Goal: Task Accomplishment & Management: Use online tool/utility

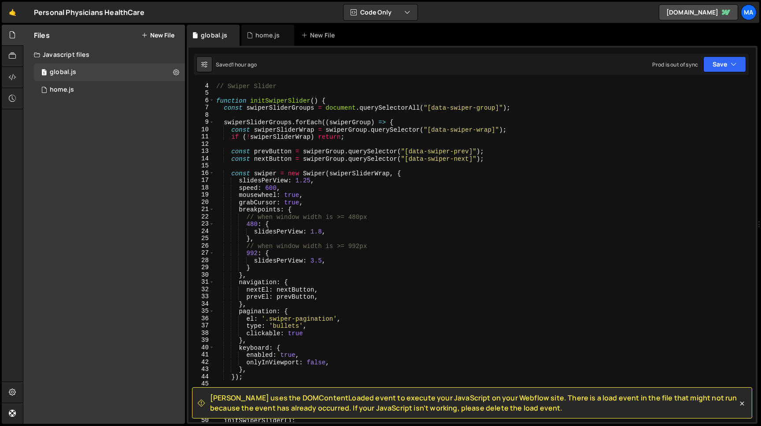
scroll to position [9, 0]
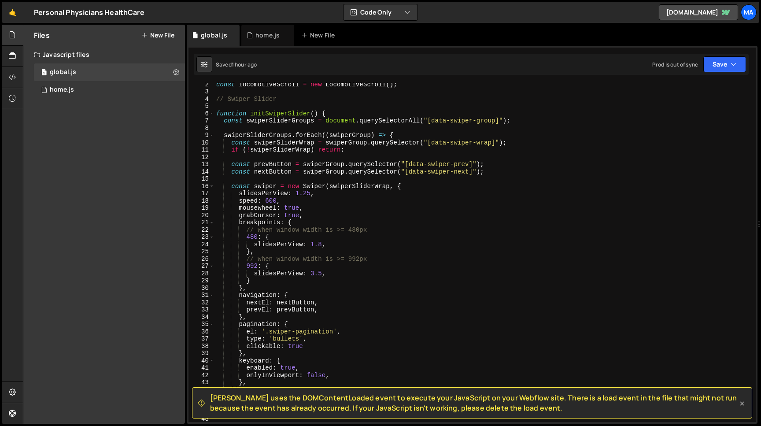
click at [743, 403] on icon at bounding box center [742, 403] width 9 height 9
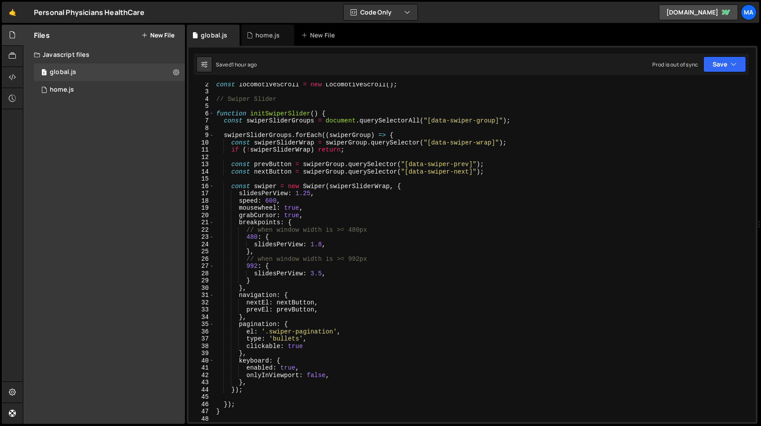
scroll to position [0, 0]
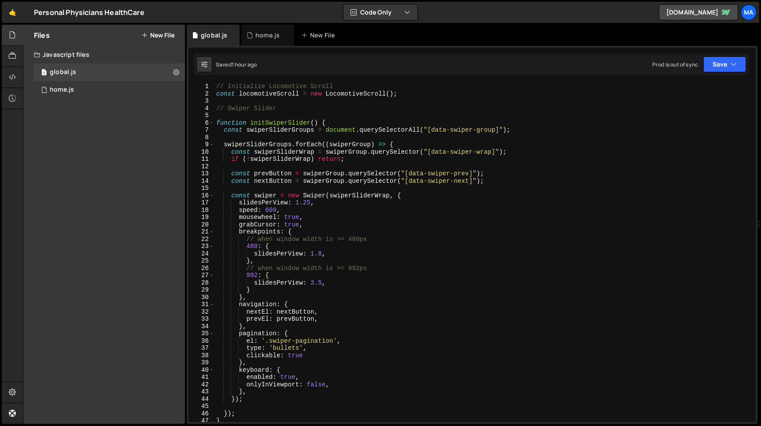
click at [294, 216] on div "// Initialize Locomotive Scroll const locomotiveScroll = new LocomotiveScroll (…" at bounding box center [484, 260] width 541 height 354
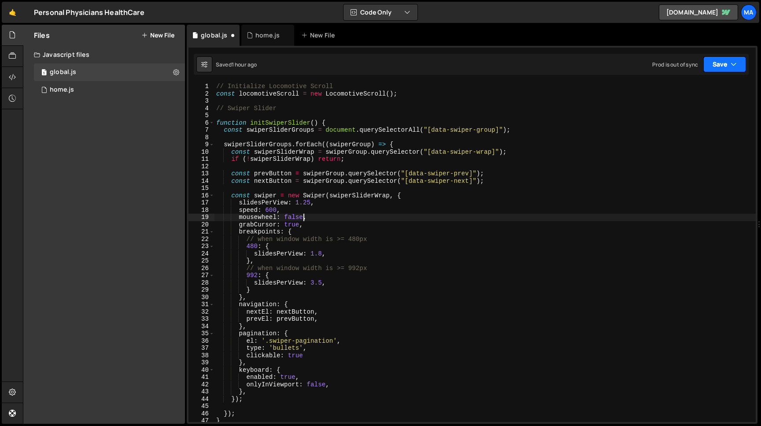
click at [720, 71] on button "Save" at bounding box center [724, 64] width 43 height 16
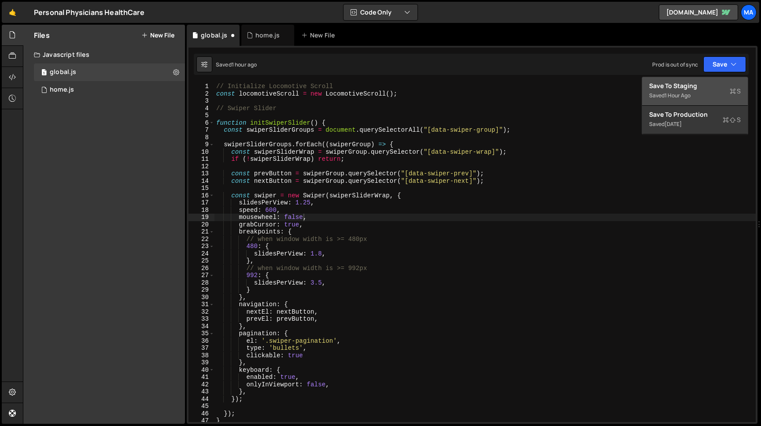
click at [707, 83] on div "Save to Staging S" at bounding box center [695, 85] width 92 height 9
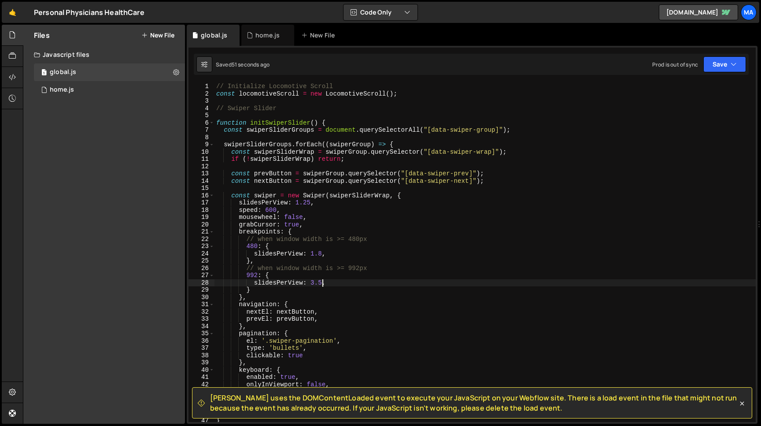
click at [322, 284] on div "// Initialize Locomotive Scroll const locomotiveScroll = new LocomotiveScroll (…" at bounding box center [484, 260] width 541 height 354
click at [311, 284] on div "// Initialize Locomotive Scroll const locomotiveScroll = new LocomotiveScroll (…" at bounding box center [484, 260] width 541 height 354
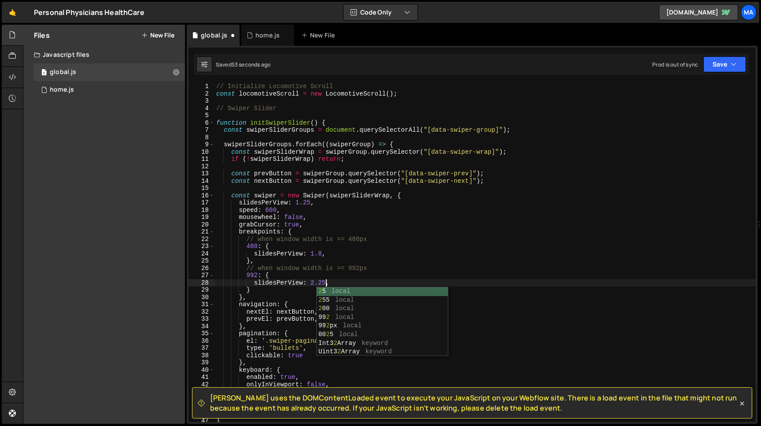
scroll to position [0, 7]
click at [723, 66] on button "Save" at bounding box center [724, 64] width 43 height 16
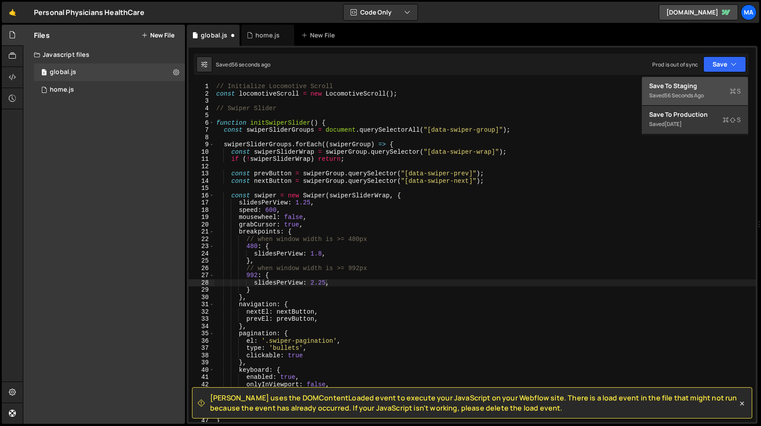
click at [705, 89] on div "Save to Staging S" at bounding box center [695, 85] width 92 height 9
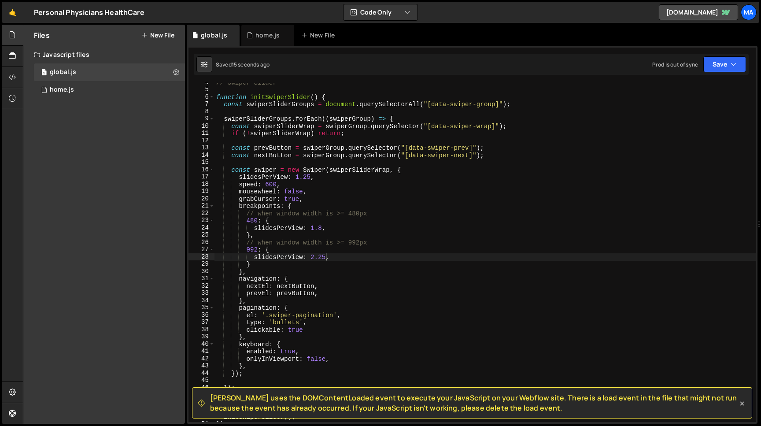
scroll to position [25, 0]
click at [713, 70] on button "Save" at bounding box center [724, 64] width 43 height 16
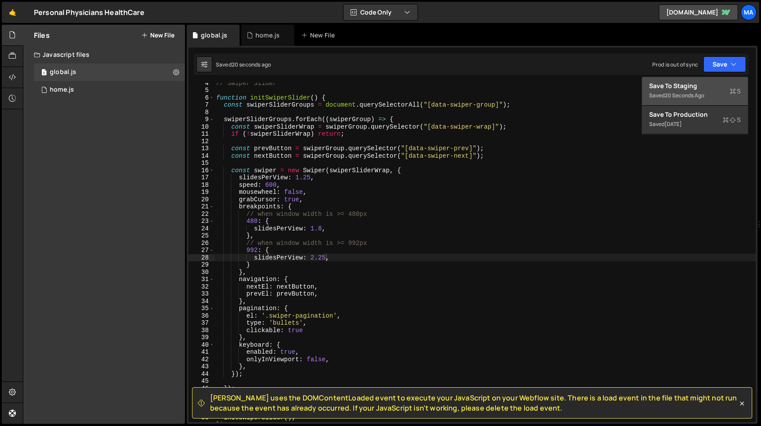
click at [704, 91] on div "Saved 20 seconds ago" at bounding box center [695, 95] width 92 height 11
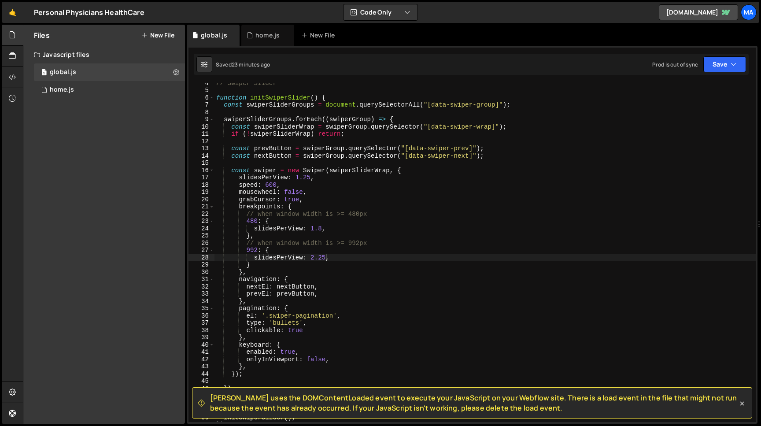
click at [321, 228] on div "// Swiper Slider function initSwiperSlider ( ) { const swiperSliderGroups = doc…" at bounding box center [484, 256] width 541 height 354
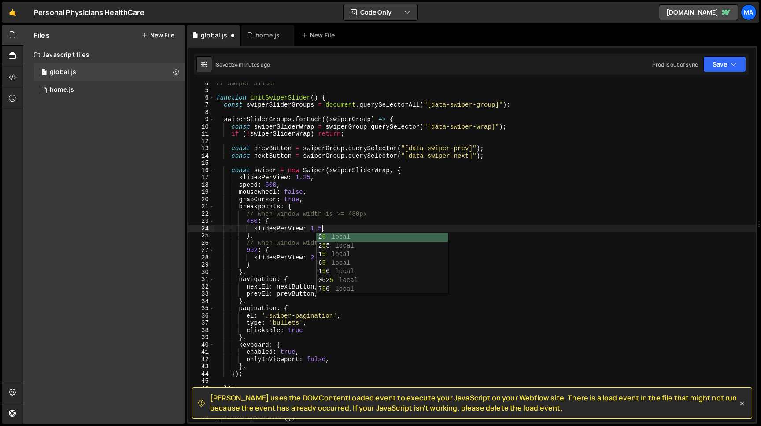
scroll to position [0, 7]
click at [314, 227] on div "// Swiper Slider function initSwiperSlider ( ) { const swiperSliderGroups = doc…" at bounding box center [484, 256] width 541 height 354
click at [306, 227] on div "// Swiper Slider function initSwiperSlider ( ) { const swiperSliderGroups = doc…" at bounding box center [484, 256] width 541 height 354
click at [322, 228] on div "// Swiper Slider function initSwiperSlider ( ) { const swiperSliderGroups = doc…" at bounding box center [484, 256] width 541 height 354
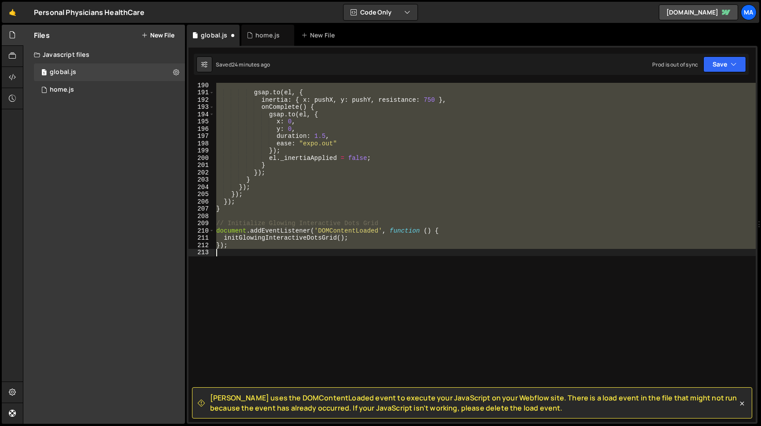
scroll to position [0, 0]
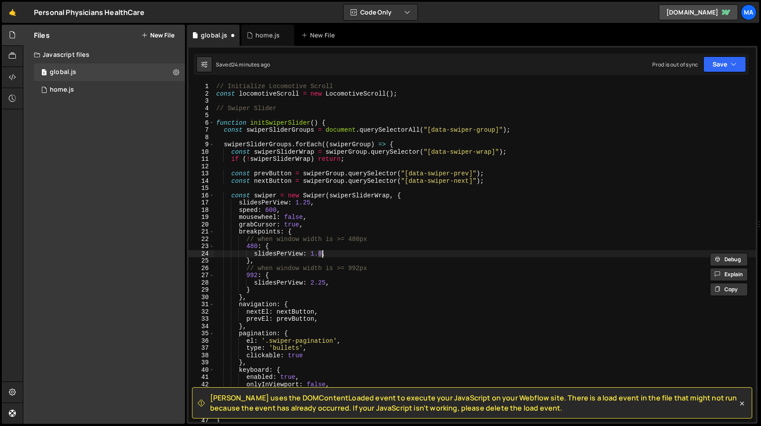
click at [325, 255] on div "// Initialize Locomotive Scroll const locomotiveScroll = new LocomotiveScroll (…" at bounding box center [484, 260] width 541 height 354
click at [722, 64] on button "Save" at bounding box center [724, 64] width 43 height 16
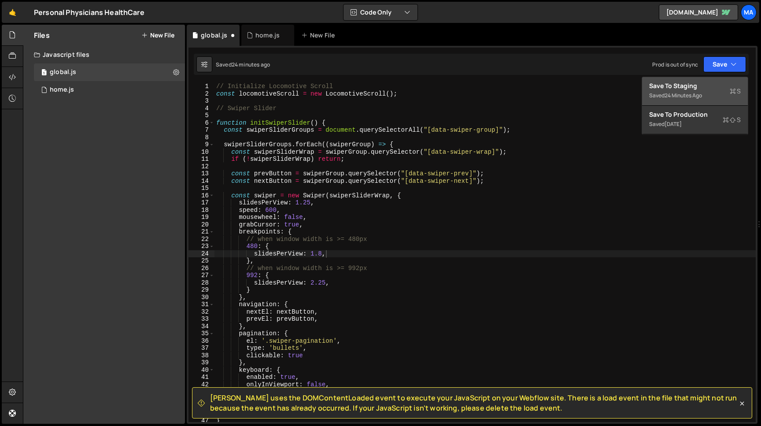
click at [709, 94] on div "Saved 24 minutes ago" at bounding box center [695, 95] width 92 height 11
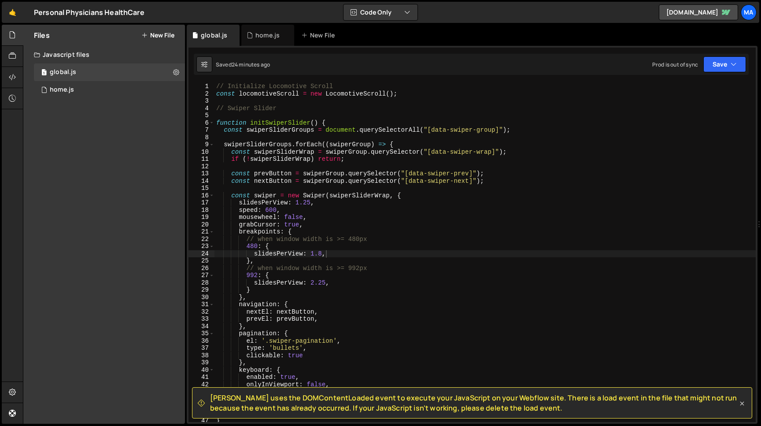
click at [744, 403] on icon at bounding box center [742, 403] width 9 height 9
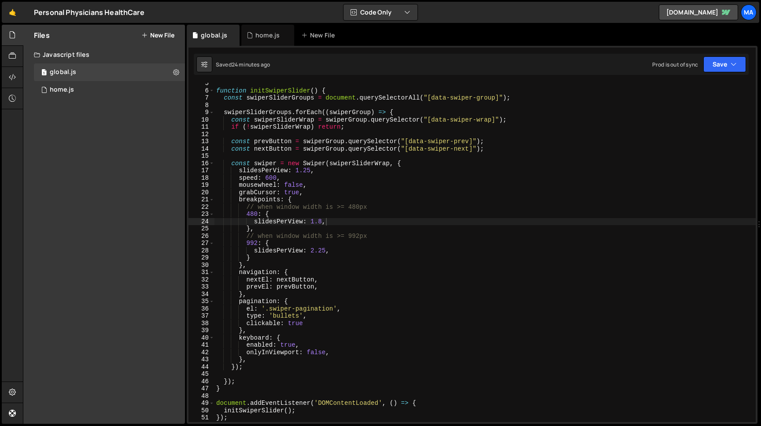
scroll to position [43, 0]
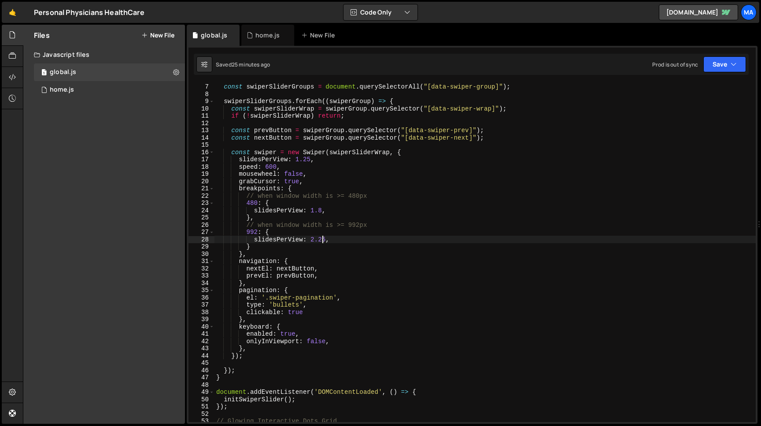
click at [322, 240] on div "function initSwiperSlider ( ) { const swiperSliderGroups = document . querySele…" at bounding box center [484, 253] width 541 height 354
click at [716, 66] on button "Save" at bounding box center [724, 64] width 43 height 16
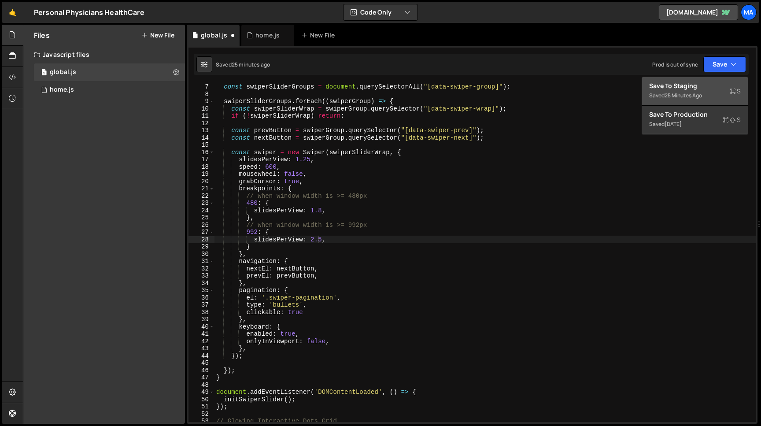
click at [703, 86] on div "Save to Staging S" at bounding box center [695, 85] width 92 height 9
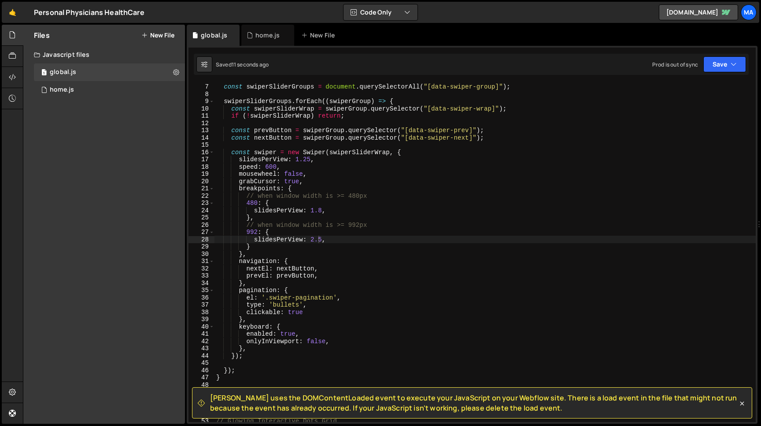
click at [318, 241] on div "function initSwiperSlider ( ) { const swiperSliderGroups = document . querySele…" at bounding box center [484, 253] width 541 height 354
click at [715, 67] on button "Save" at bounding box center [724, 64] width 43 height 16
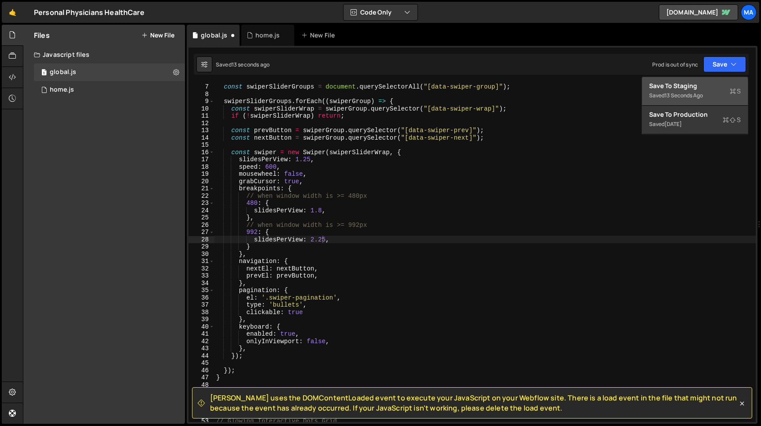
click at [706, 84] on div "Save to Staging S" at bounding box center [695, 85] width 92 height 9
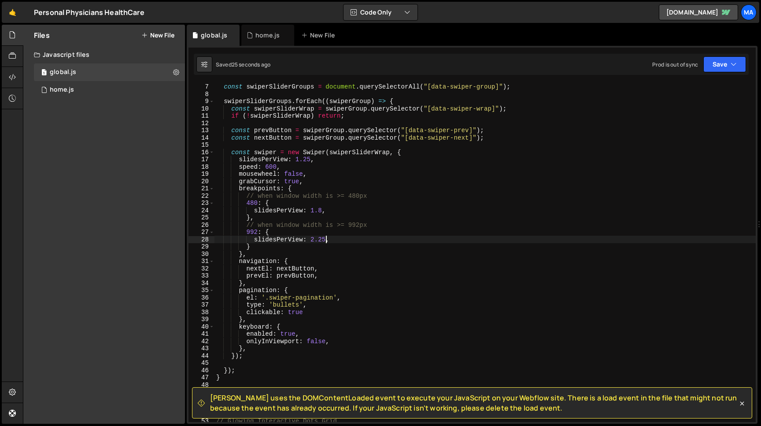
click at [326, 240] on div "function initSwiperSlider ( ) { const swiperSliderGroups = document . querySele…" at bounding box center [484, 253] width 541 height 354
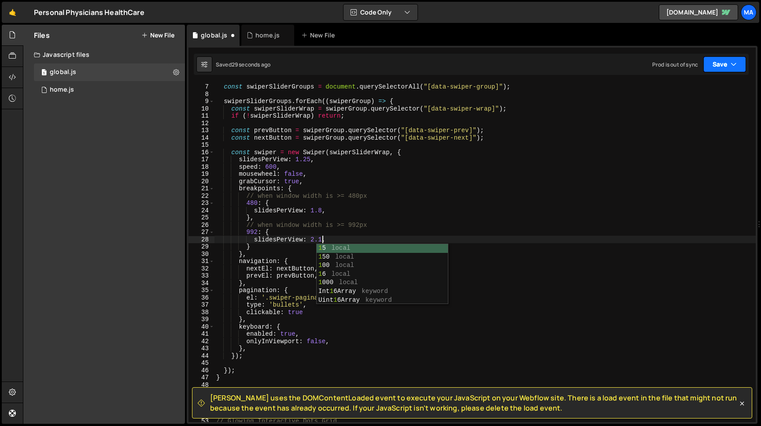
click at [719, 63] on button "Save" at bounding box center [724, 64] width 43 height 16
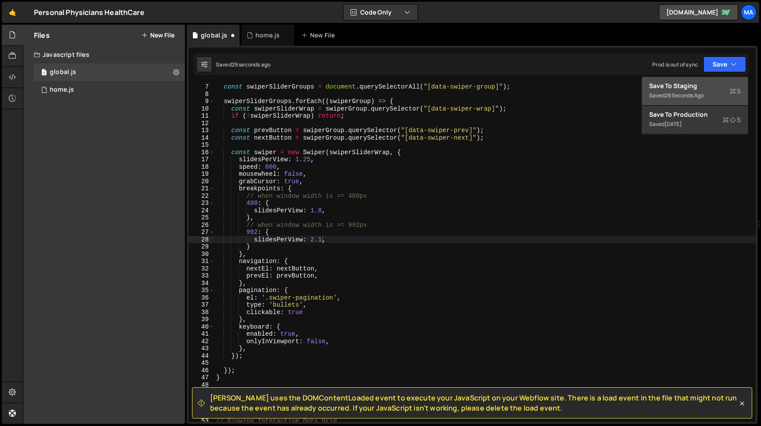
click at [694, 92] on div "29 seconds ago" at bounding box center [684, 95] width 39 height 7
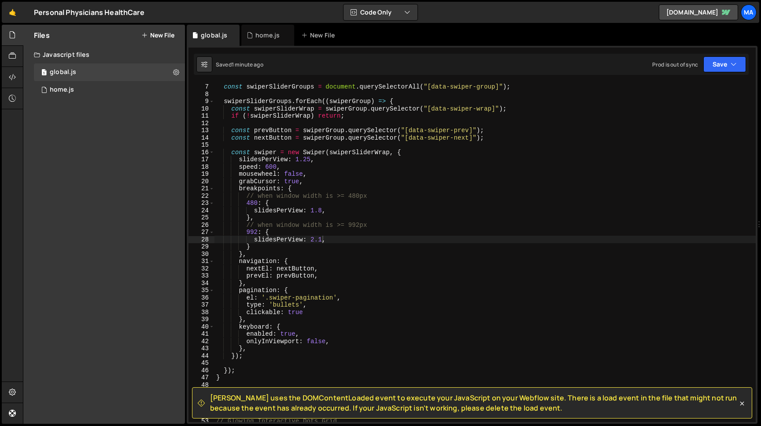
click at [322, 240] on div "function initSwiperSlider ( ) { const swiperSliderGroups = document . querySele…" at bounding box center [484, 253] width 541 height 354
click at [715, 66] on button "Save" at bounding box center [724, 64] width 43 height 16
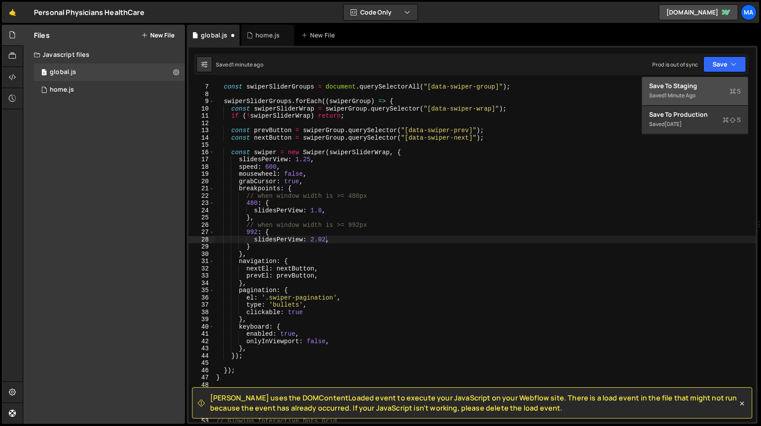
click at [710, 92] on div "Saved 1 minute ago" at bounding box center [695, 95] width 92 height 11
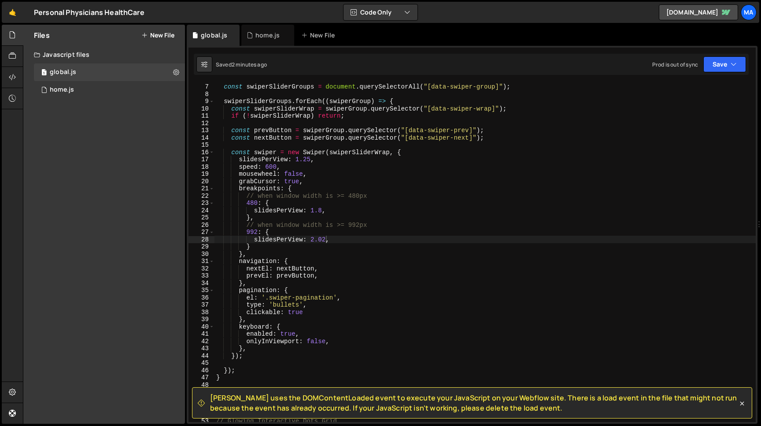
click at [326, 241] on div "function initSwiperSlider ( ) { const swiperSliderGroups = document . querySele…" at bounding box center [484, 253] width 541 height 354
click at [719, 66] on button "Save" at bounding box center [724, 64] width 43 height 16
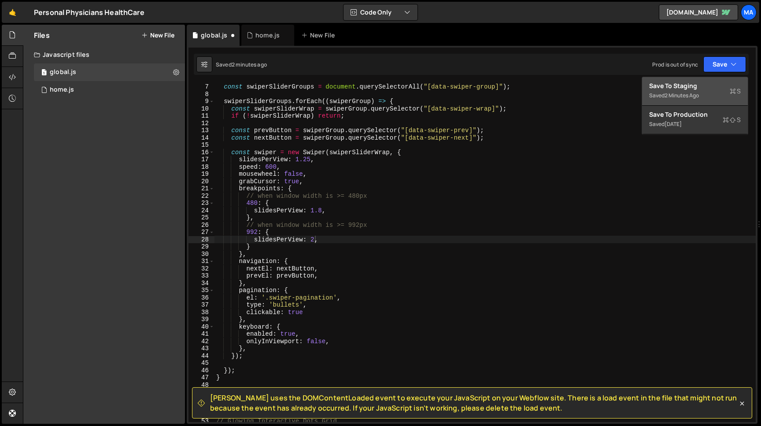
click at [708, 81] on button "Save to Staging S Saved 2 minutes ago" at bounding box center [695, 91] width 106 height 29
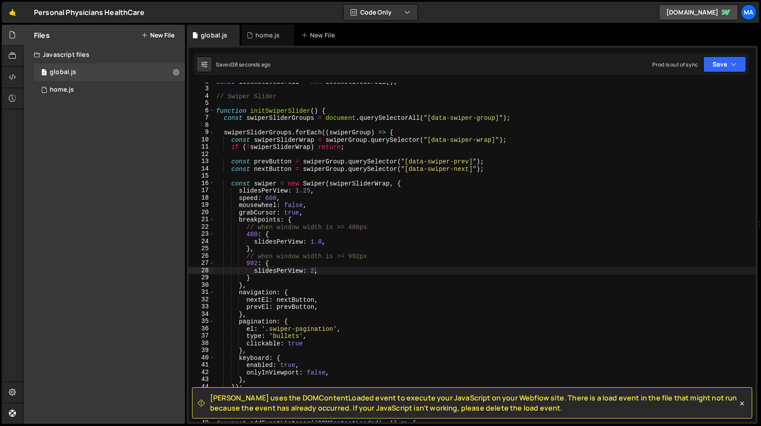
scroll to position [7, 0]
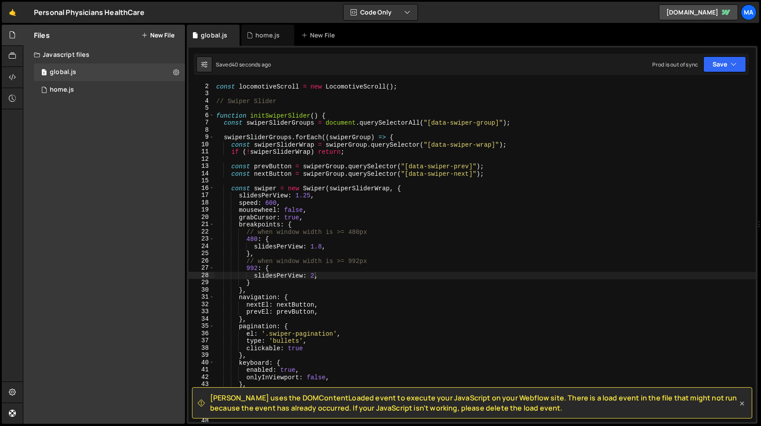
click at [743, 402] on icon at bounding box center [742, 403] width 9 height 9
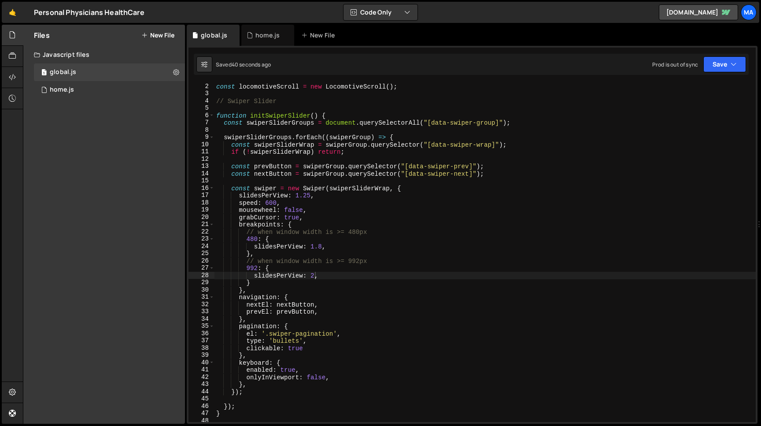
scroll to position [0, 0]
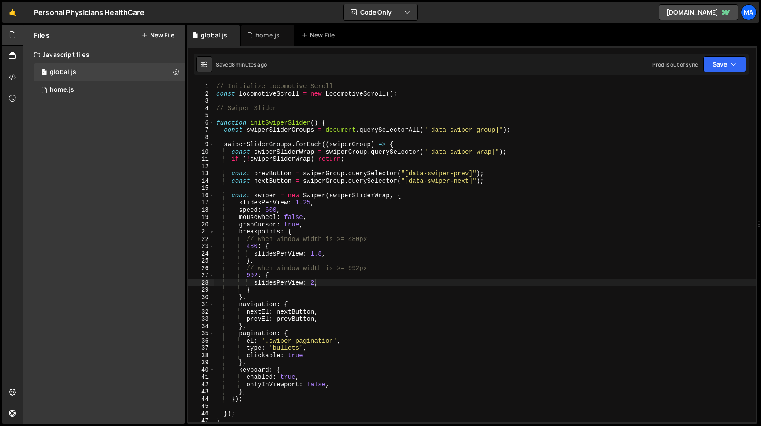
click at [319, 285] on div "// Initialize Locomotive Scroll const locomotiveScroll = new LocomotiveScroll (…" at bounding box center [484, 260] width 541 height 354
click at [255, 284] on div "// Initialize Locomotive Scroll const locomotiveScroll = new LocomotiveScroll (…" at bounding box center [484, 260] width 541 height 354
paste textarea "spaceBetween: 3"
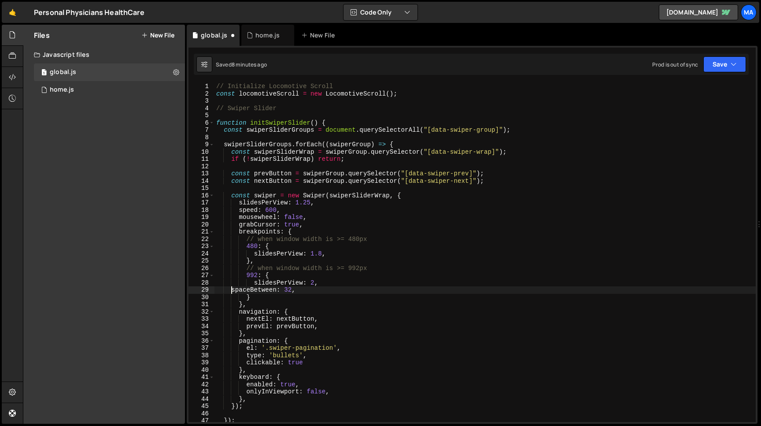
click at [232, 291] on div "// Initialize Locomotive Scroll const locomotiveScroll = new LocomotiveScroll (…" at bounding box center [484, 260] width 541 height 354
click at [712, 66] on button "Save" at bounding box center [724, 64] width 43 height 16
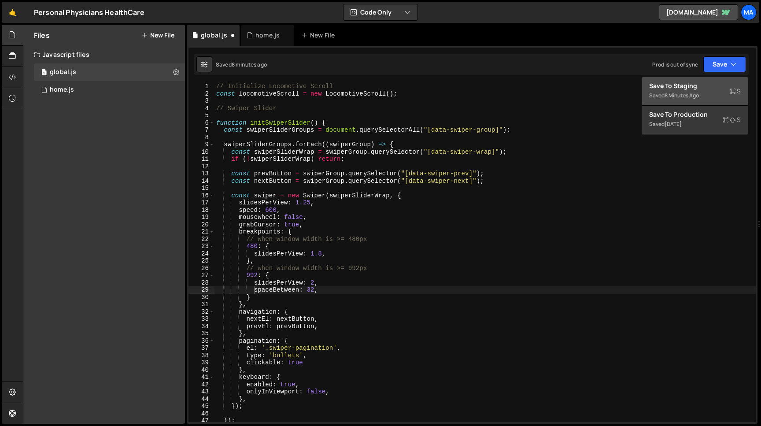
click at [702, 85] on div "Save to Staging S" at bounding box center [695, 85] width 92 height 9
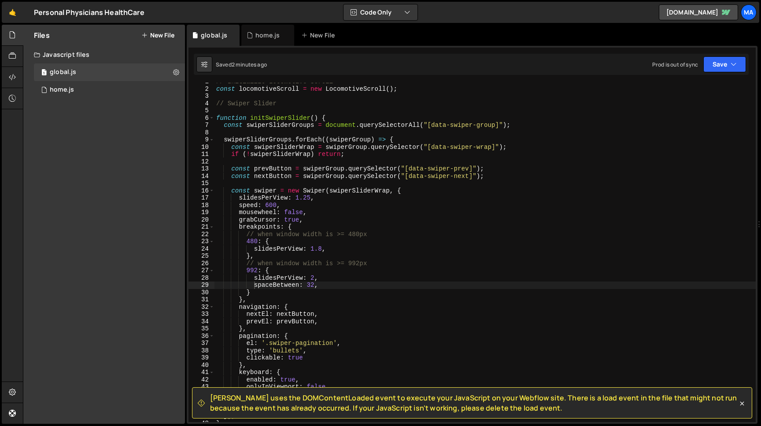
scroll to position [5, 0]
click at [314, 285] on div "// Initialize Locomotive Scroll const locomotiveScroll = new LocomotiveScroll (…" at bounding box center [484, 255] width 541 height 354
click at [309, 284] on div "// Initialize Locomotive Scroll const locomotiveScroll = new LocomotiveScroll (…" at bounding box center [484, 255] width 541 height 354
click at [318, 286] on div "// Initialize Locomotive Scroll const locomotiveScroll = new LocomotiveScroll (…" at bounding box center [484, 255] width 541 height 354
paste textarea "remToPx(2)"
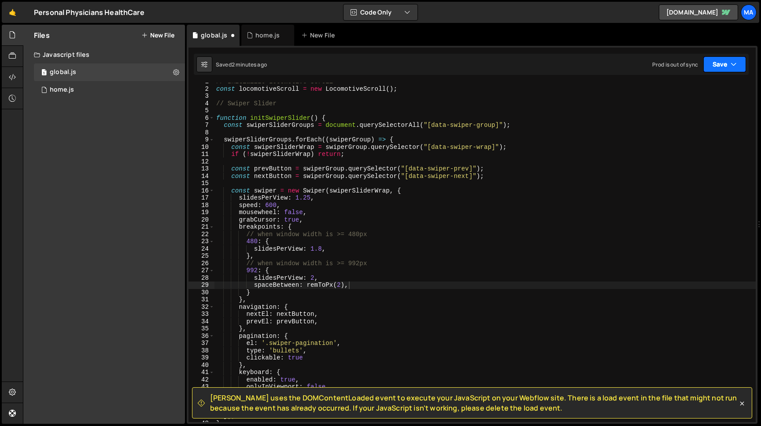
click at [716, 66] on button "Save" at bounding box center [724, 64] width 43 height 16
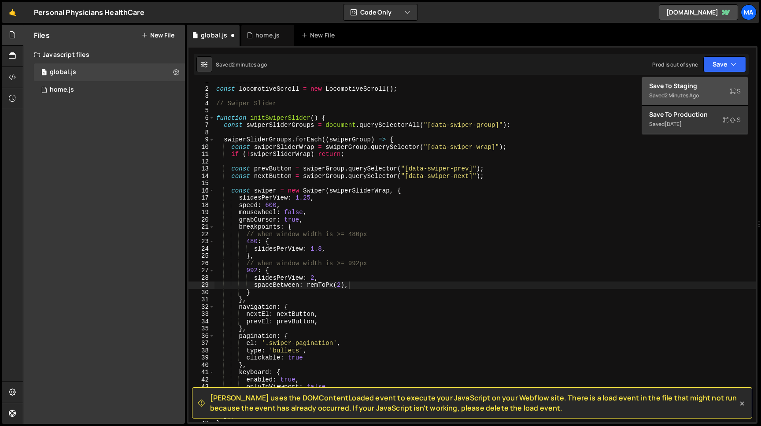
click at [691, 91] on div "Saved 2 minutes ago" at bounding box center [695, 95] width 92 height 11
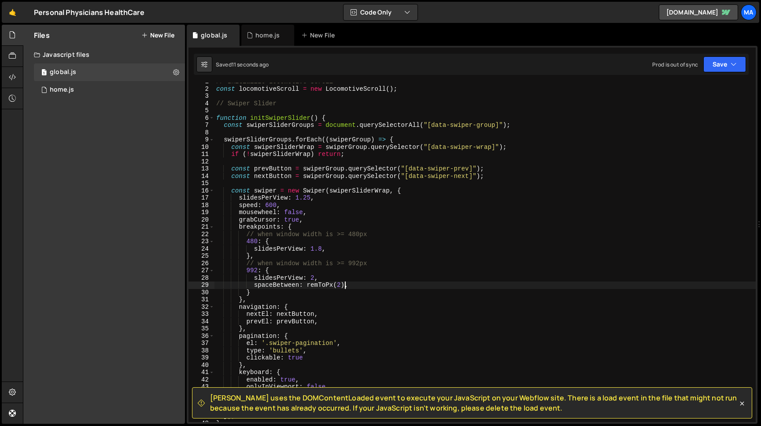
click at [344, 286] on div "// Initialize Locomotive Scroll const locomotiveScroll = new LocomotiveScroll (…" at bounding box center [484, 255] width 541 height 354
click at [308, 286] on div "// Initialize Locomotive Scroll const locomotiveScroll = new LocomotiveScroll (…" at bounding box center [484, 255] width 541 height 354
click at [320, 284] on div "// Initialize Locomotive Scroll const locomotiveScroll = new LocomotiveScroll (…" at bounding box center [484, 255] width 541 height 354
type textarea "spaceBetween: 32,"
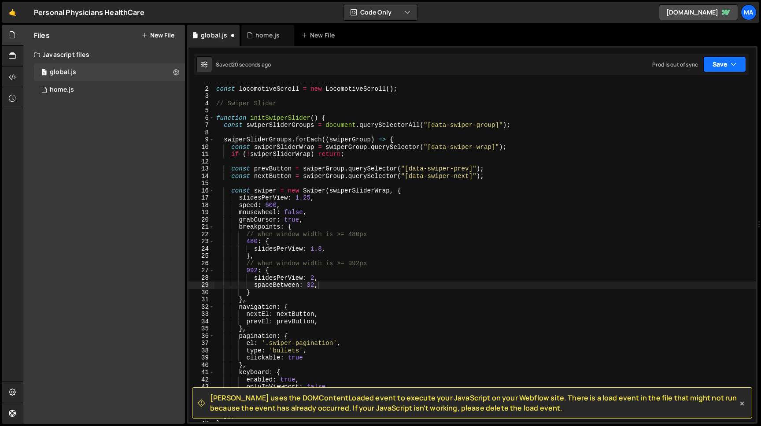
click at [717, 70] on button "Save" at bounding box center [724, 64] width 43 height 16
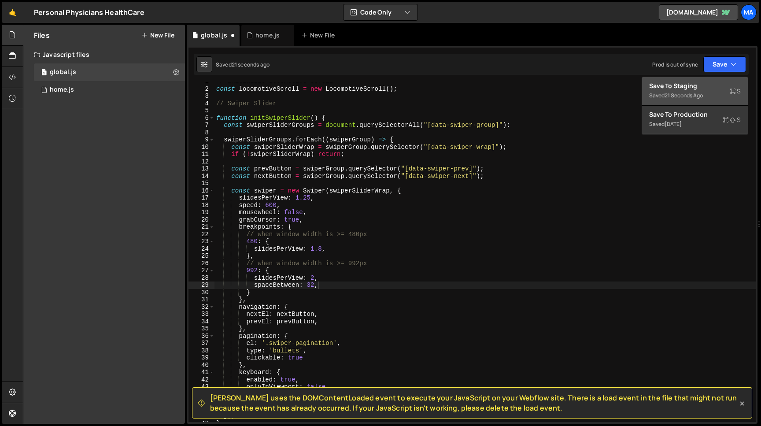
click at [687, 96] on div "21 seconds ago" at bounding box center [684, 95] width 38 height 7
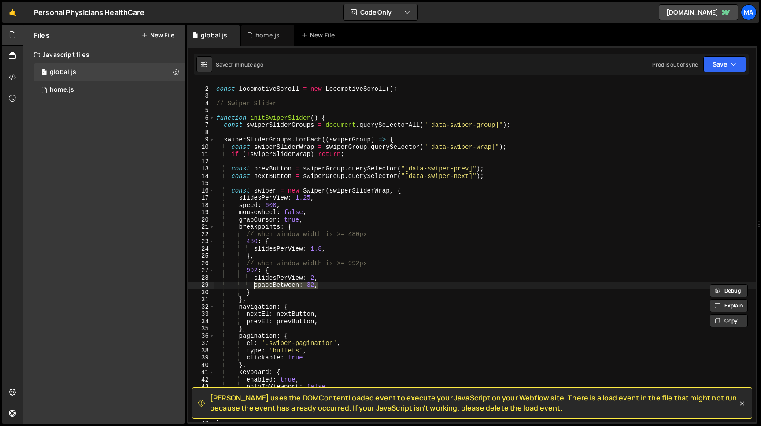
click at [253, 285] on div "// Initialize Locomotive Scroll const locomotiveScroll = new LocomotiveScroll (…" at bounding box center [484, 255] width 541 height 354
drag, startPoint x: 715, startPoint y: 61, endPoint x: 715, endPoint y: 66, distance: 4.8
click at [715, 61] on button "Save" at bounding box center [724, 64] width 43 height 16
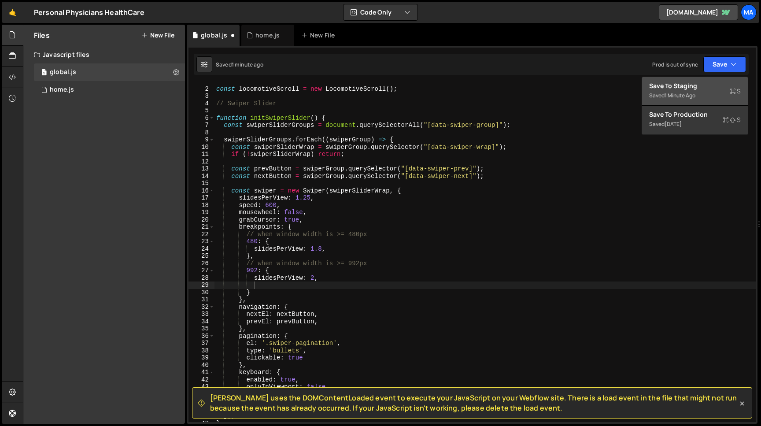
click at [702, 100] on div "Saved 1 minute ago" at bounding box center [695, 95] width 92 height 11
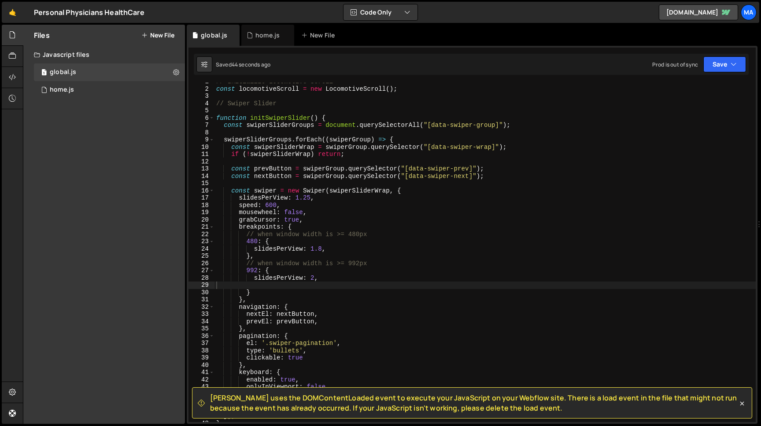
click at [299, 284] on div "// Initialize Locomotive Scroll const locomotiveScroll = new LocomotiveScroll (…" at bounding box center [484, 255] width 541 height 354
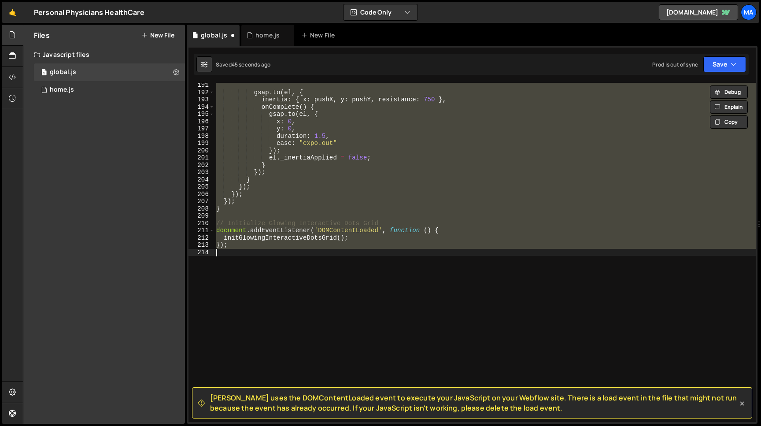
type textarea "spaceBetween: 32,"
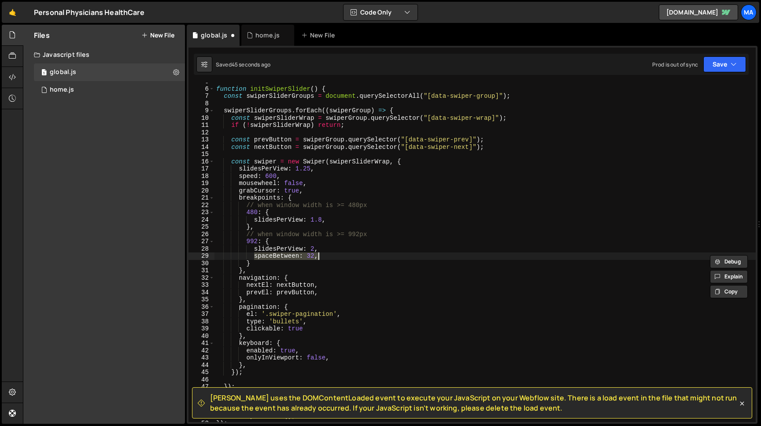
scroll to position [34, 0]
click at [716, 66] on button "Save" at bounding box center [724, 64] width 43 height 16
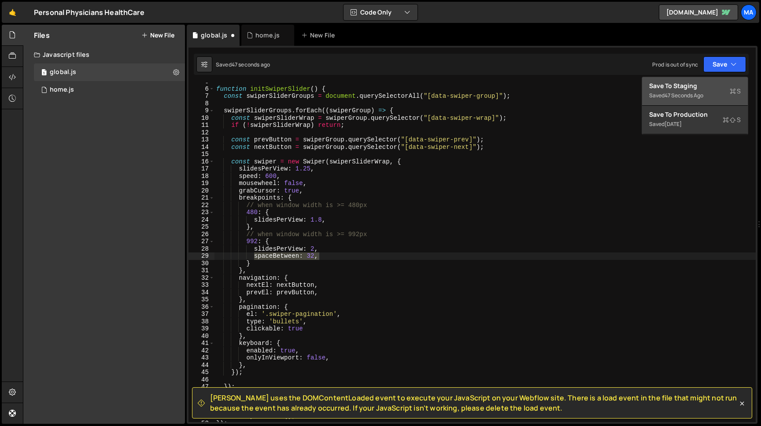
click at [696, 96] on div "47 seconds ago" at bounding box center [684, 95] width 39 height 7
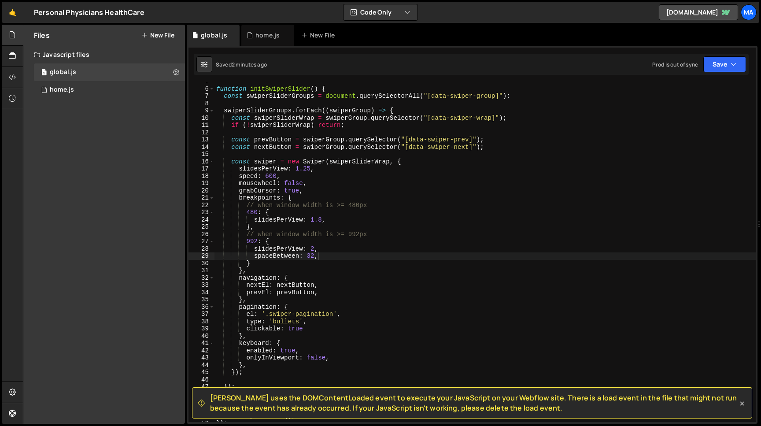
click at [254, 255] on div "function initSwiperSlider ( ) { const swiperSliderGroups = document . querySele…" at bounding box center [484, 255] width 541 height 354
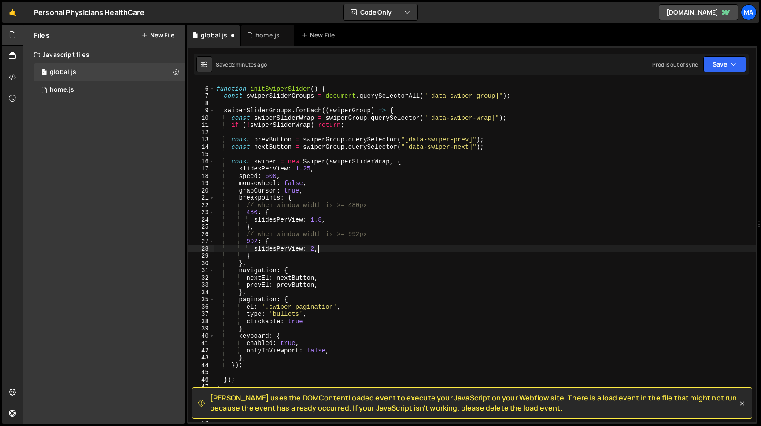
type textarea "slidesPerView: 2,"
click at [722, 70] on button "Save" at bounding box center [724, 64] width 43 height 16
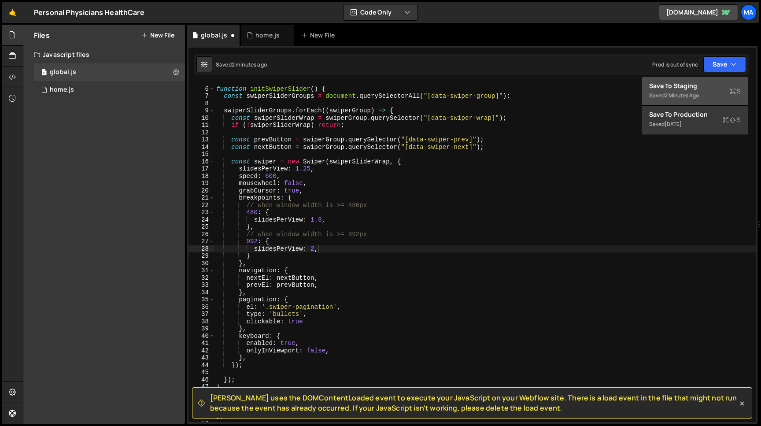
click at [703, 86] on div "Save to Staging S" at bounding box center [695, 85] width 92 height 9
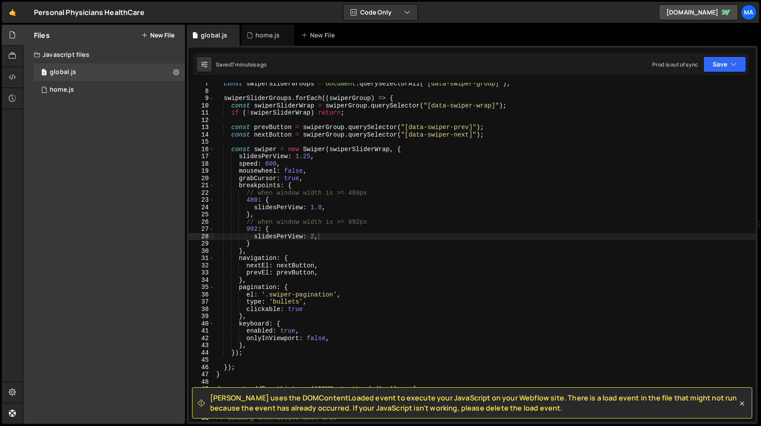
scroll to position [46, 0]
click at [323, 238] on div "const swiperSliderGroups = document . querySelectorAll ( "[data-swiper-group]" …" at bounding box center [484, 257] width 541 height 354
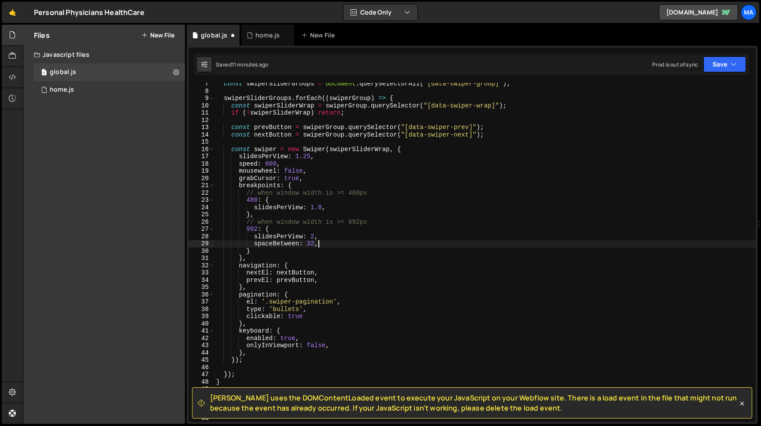
scroll to position [0, 7]
type textarea "spaceBetween: 32,"
click at [724, 65] on button "Save" at bounding box center [724, 64] width 43 height 16
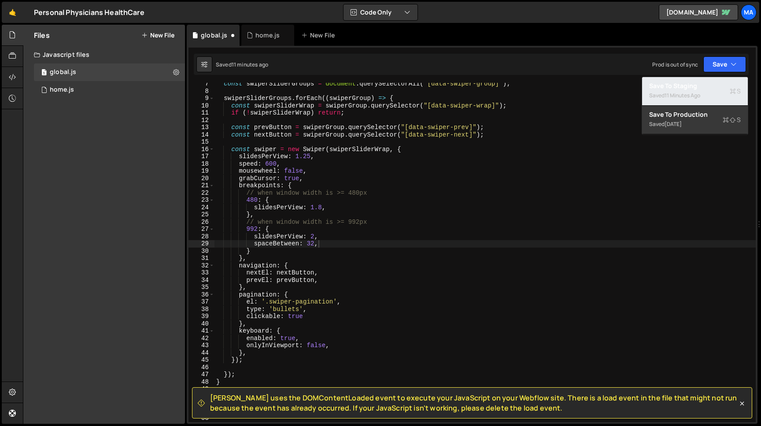
click at [683, 94] on div "11 minutes ago" at bounding box center [683, 95] width 36 height 7
